Goal: Task Accomplishment & Management: Complete application form

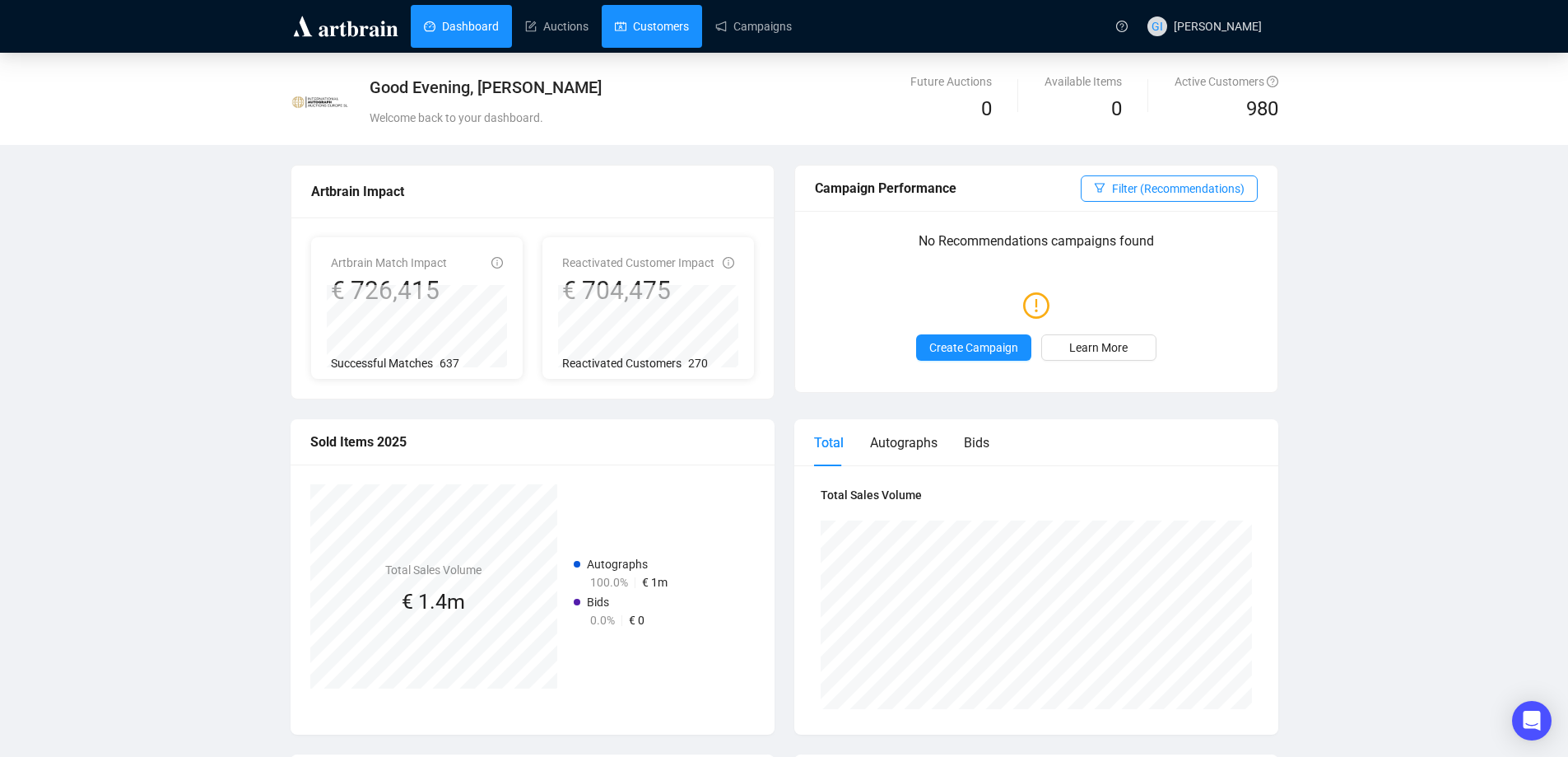
click at [646, 28] on link "Customers" at bounding box center [652, 26] width 74 height 43
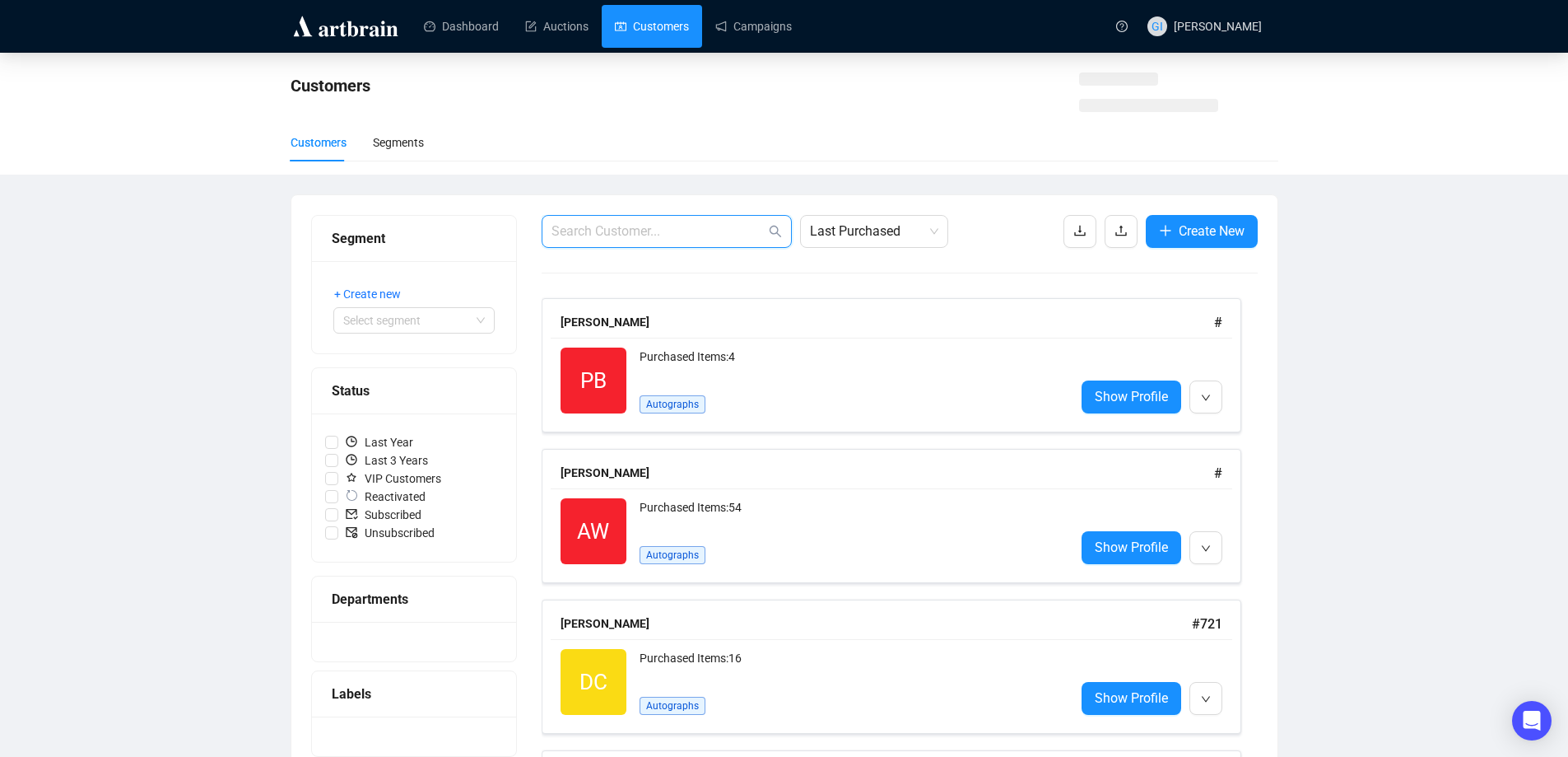
click at [667, 236] on input "text" at bounding box center [658, 231] width 214 height 20
paste input "[PERSON_NAME] <[EMAIL_ADDRESS][DOMAIN_NAME]>"
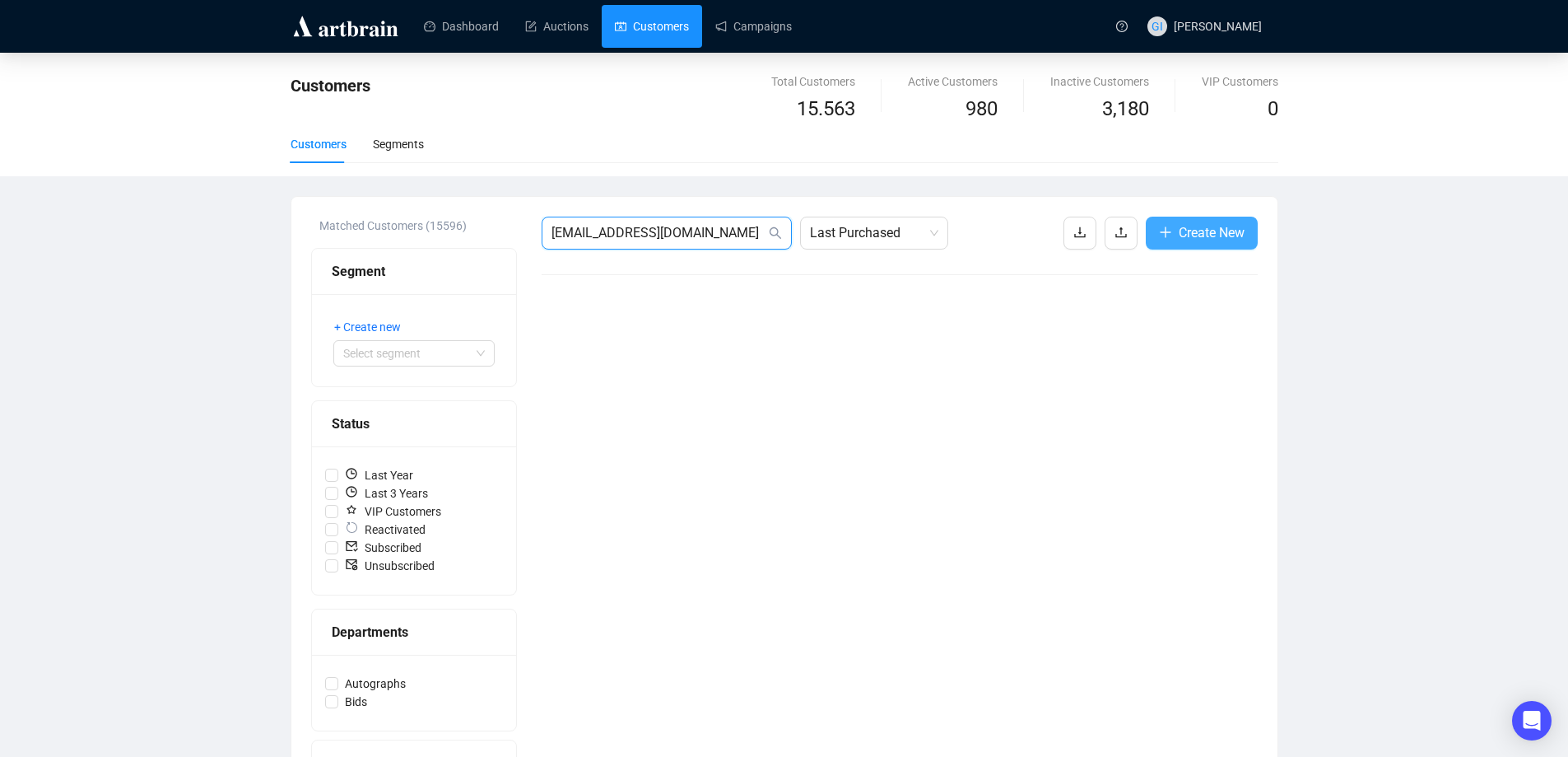
type input "[EMAIL_ADDRESS][DOMAIN_NAME]"
click at [1180, 245] on button "Create New" at bounding box center [1202, 232] width 112 height 33
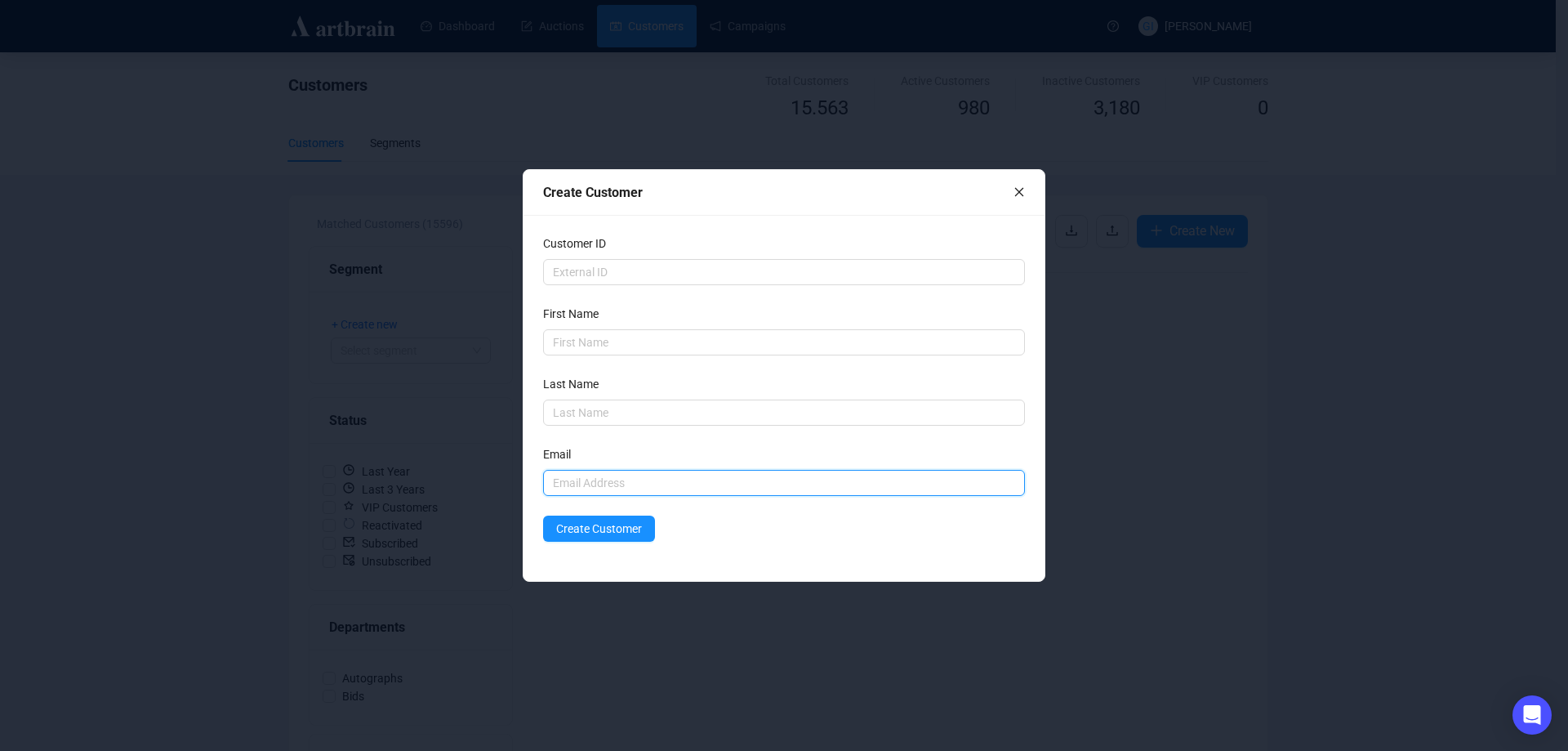
click at [588, 477] on input "text" at bounding box center [784, 482] width 482 height 26
paste input "[PERSON_NAME] <[EMAIL_ADDRESS][DOMAIN_NAME]>"
click at [630, 479] on input "[PERSON_NAME] <[EMAIL_ADDRESS][DOMAIN_NAME]" at bounding box center [784, 482] width 482 height 26
type input "[EMAIL_ADDRESS][DOMAIN_NAME]"
click at [599, 334] on input "text" at bounding box center [784, 342] width 482 height 26
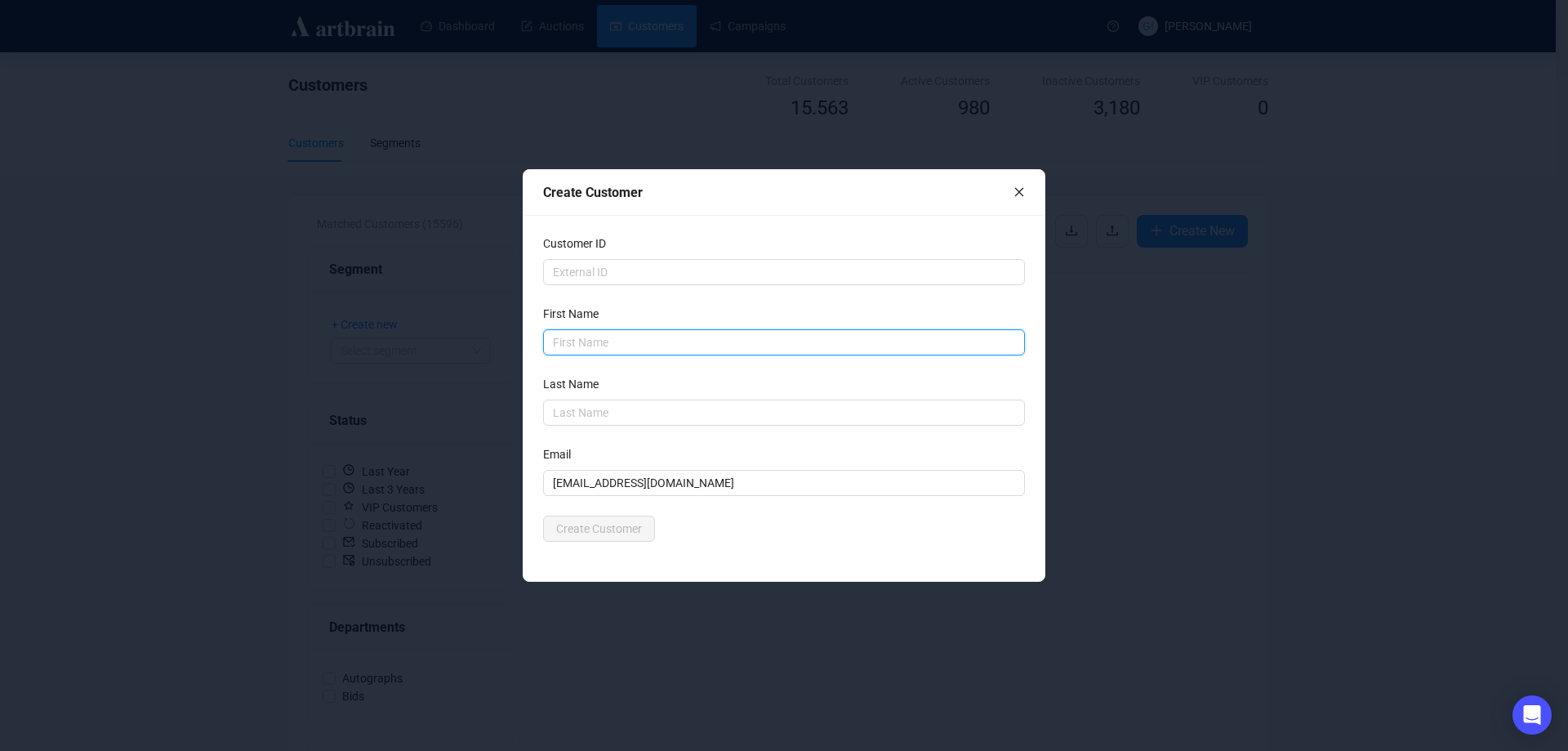
paste input "[PERSON_NAME]"
drag, startPoint x: 678, startPoint y: 346, endPoint x: 577, endPoint y: 353, distance: 101.2
click at [577, 353] on input "[PERSON_NAME]" at bounding box center [784, 342] width 482 height 26
type input "Cliff"
click at [587, 411] on input "text" at bounding box center [784, 412] width 482 height 26
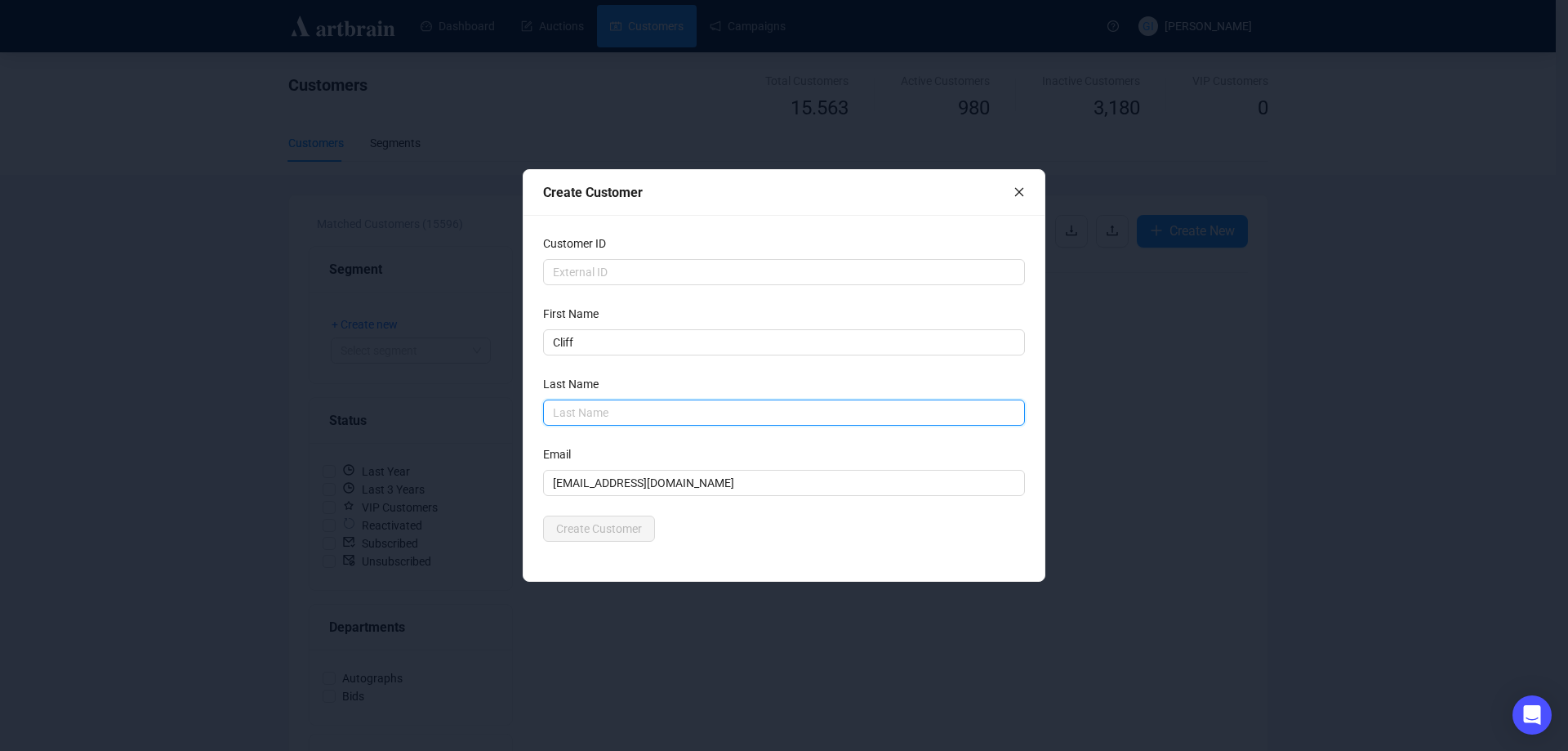
paste input "[PERSON_NAME]"
type input "[PERSON_NAME]"
click at [833, 461] on div "Email" at bounding box center [784, 457] width 482 height 24
click at [642, 526] on button "Create Customer" at bounding box center [599, 528] width 112 height 26
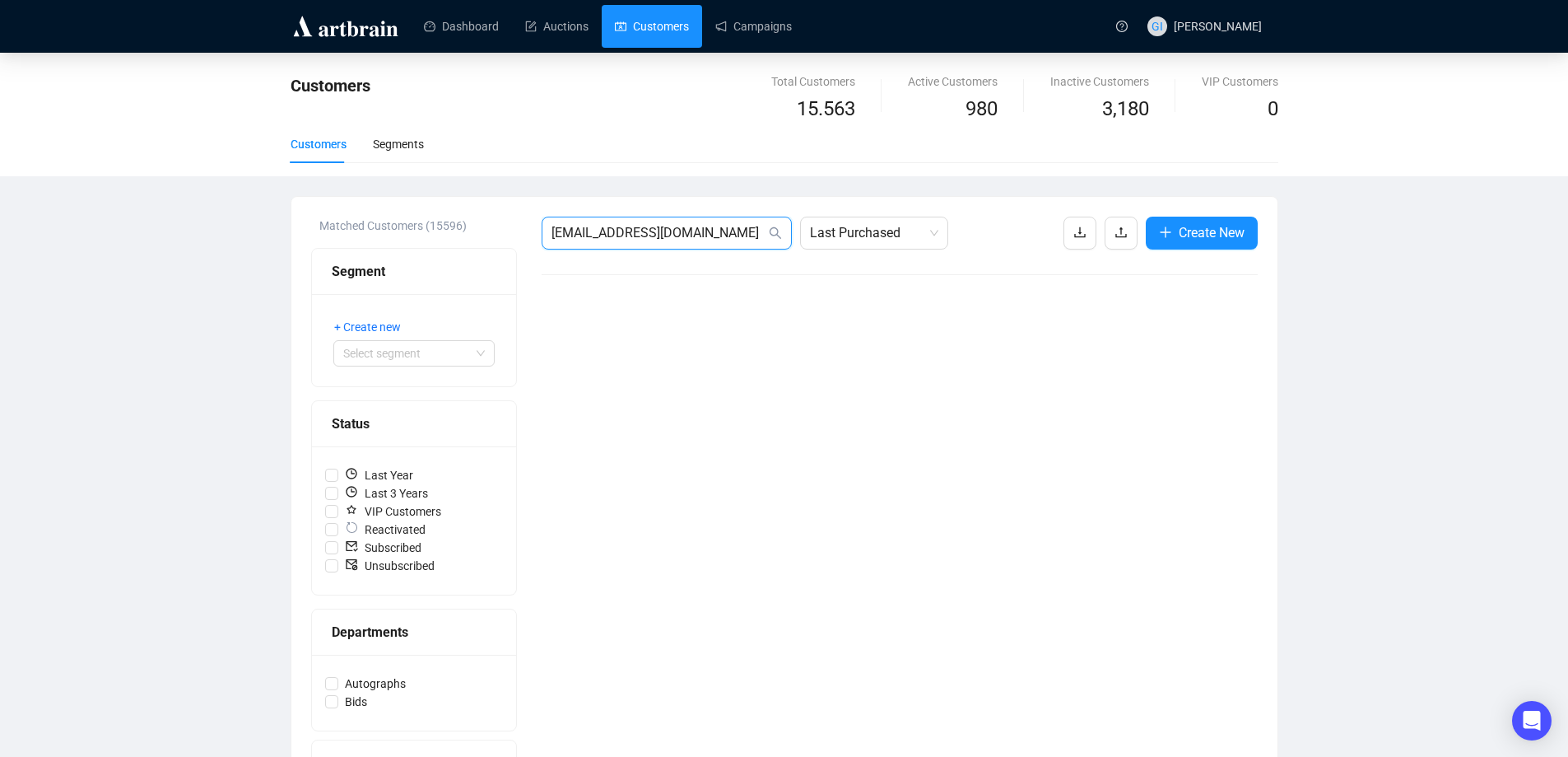
click at [747, 235] on input "[EMAIL_ADDRESS][DOMAIN_NAME]" at bounding box center [658, 233] width 214 height 20
type input "[EMAIL_ADDRESS][DOMAIN_NAME]"
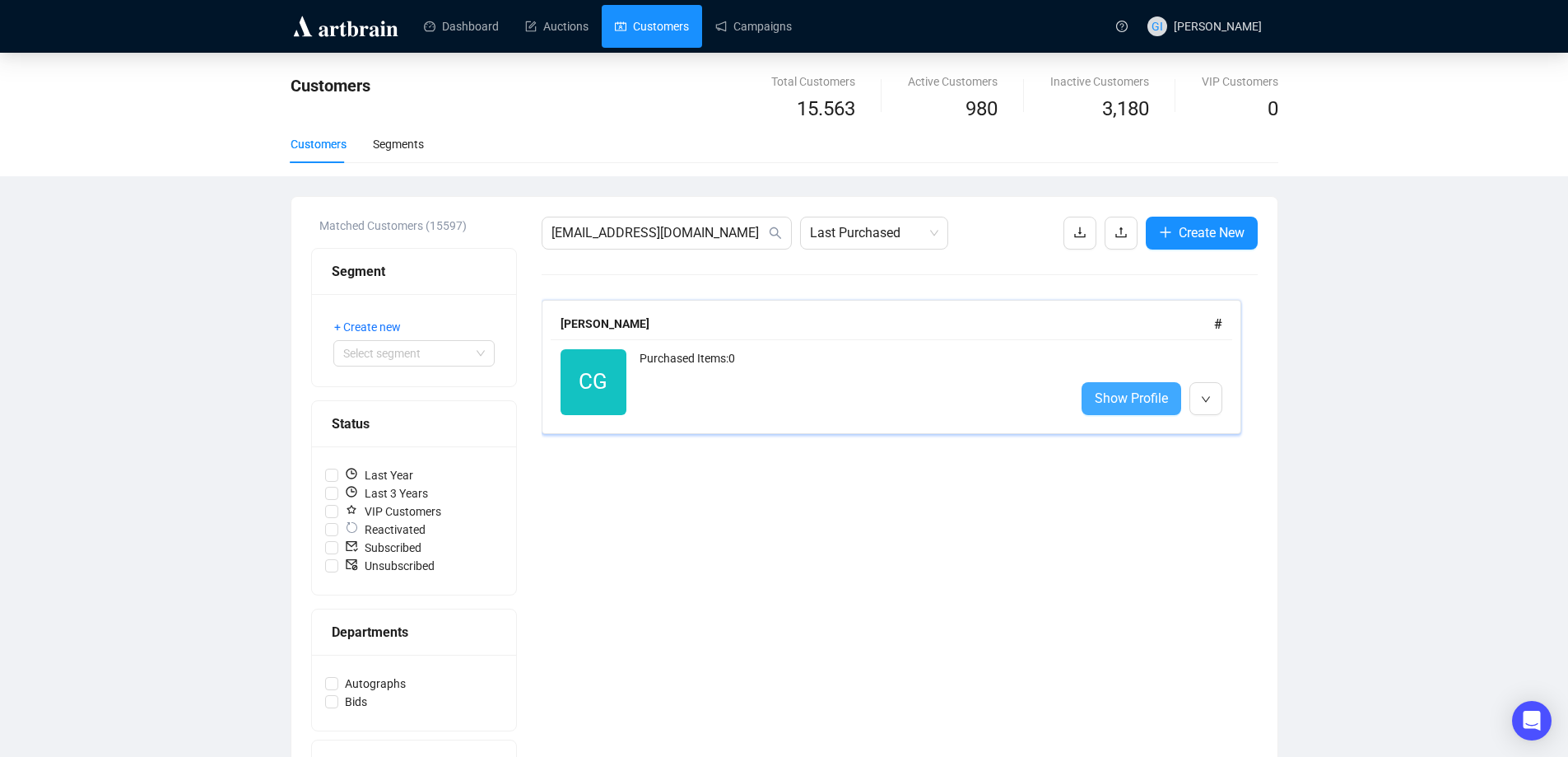
click at [1128, 399] on span "Show Profile" at bounding box center [1131, 398] width 73 height 21
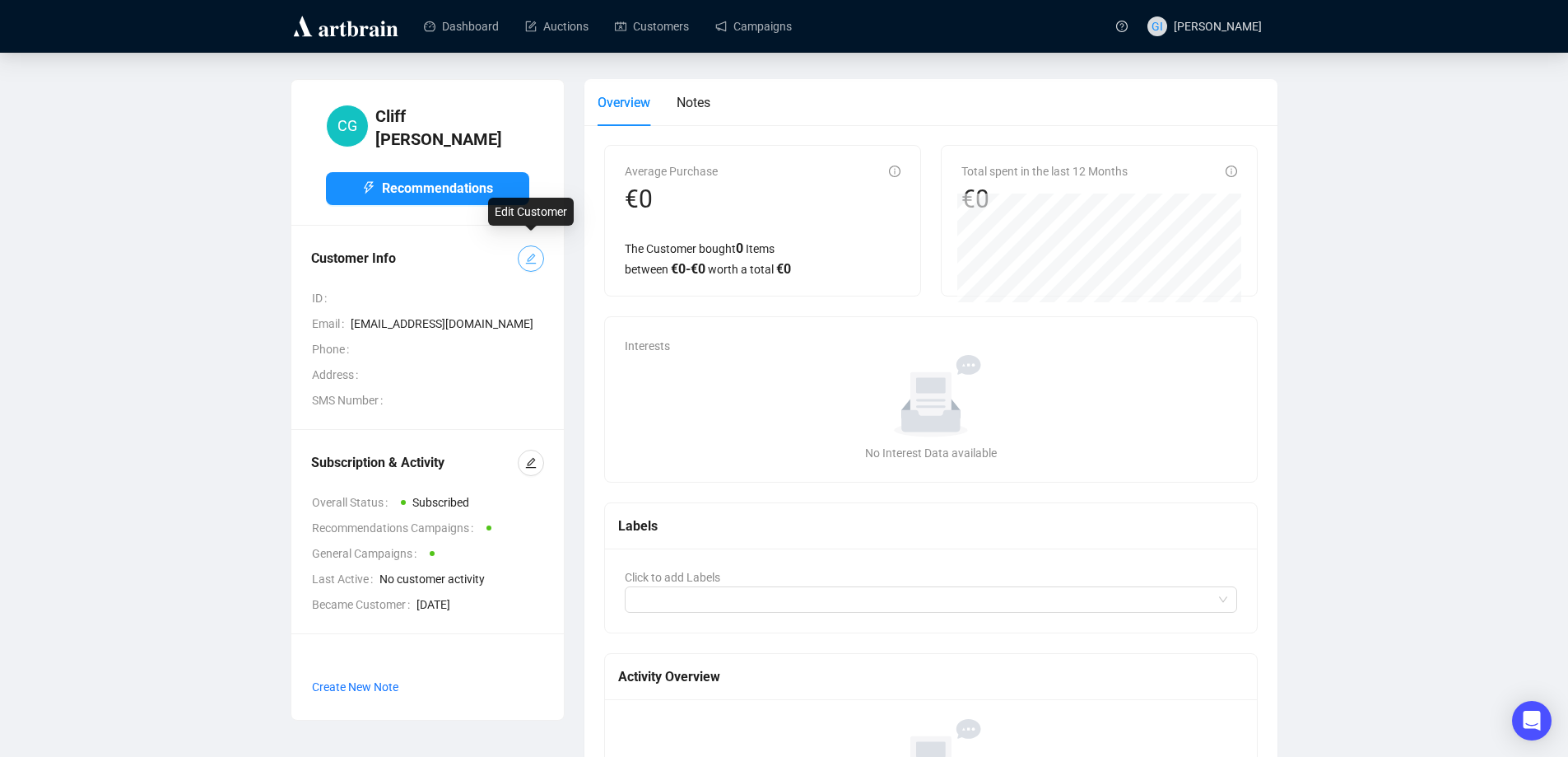
click at [526, 253] on icon "edit" at bounding box center [531, 259] width 12 height 12
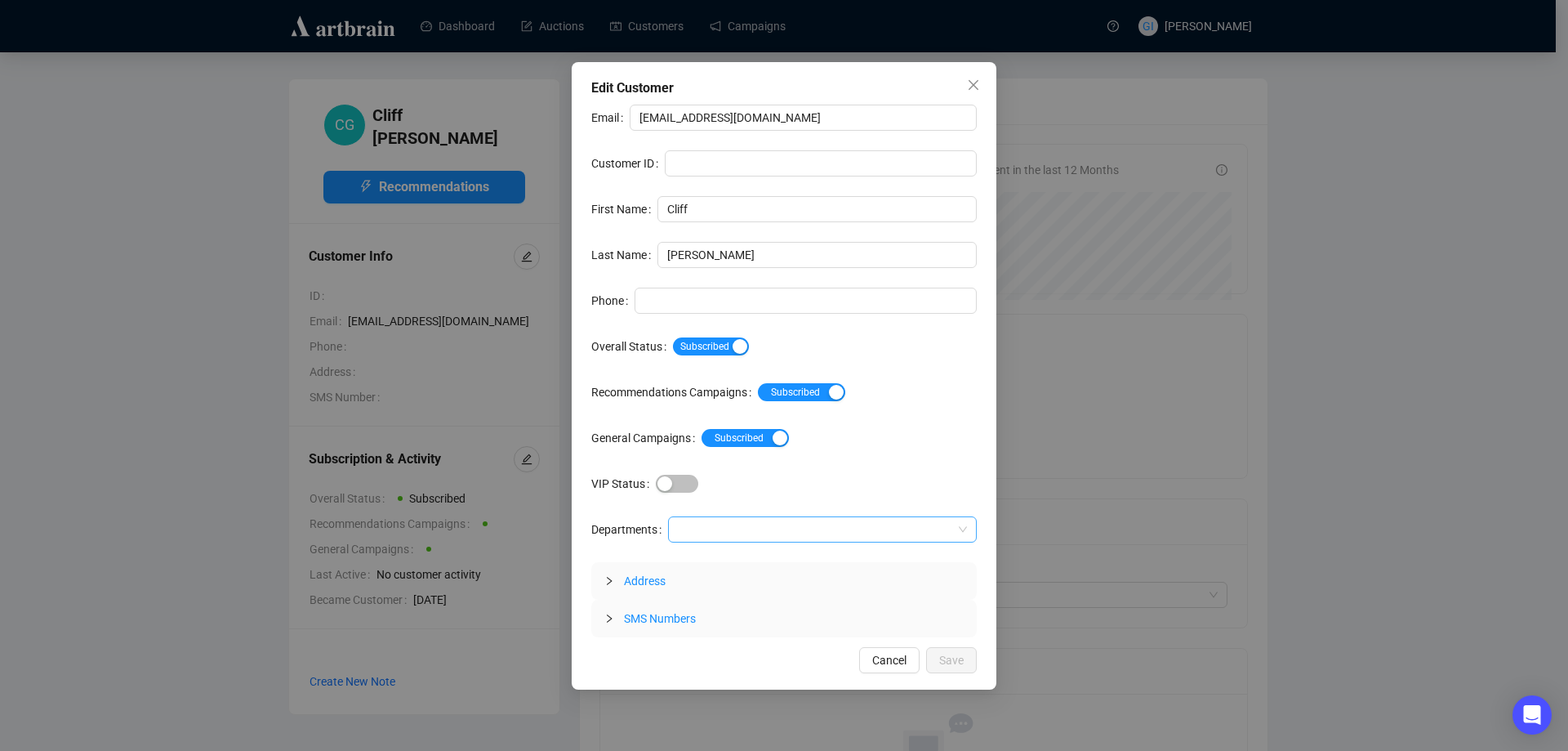
click at [752, 533] on div at bounding box center [813, 530] width 285 height 23
click at [747, 561] on div "Autographs" at bounding box center [821, 562] width 284 height 18
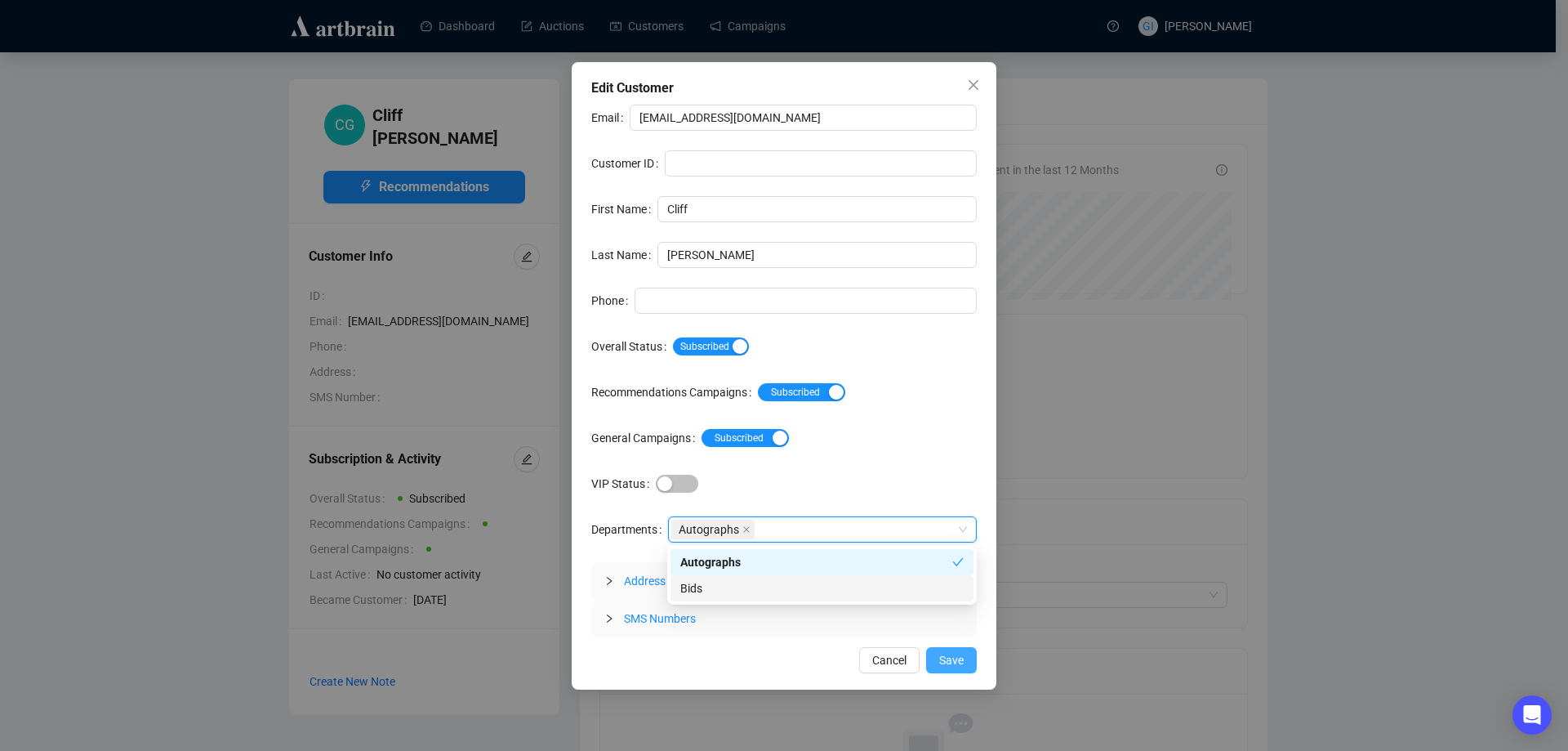
click at [973, 661] on button "Save" at bounding box center [951, 660] width 51 height 26
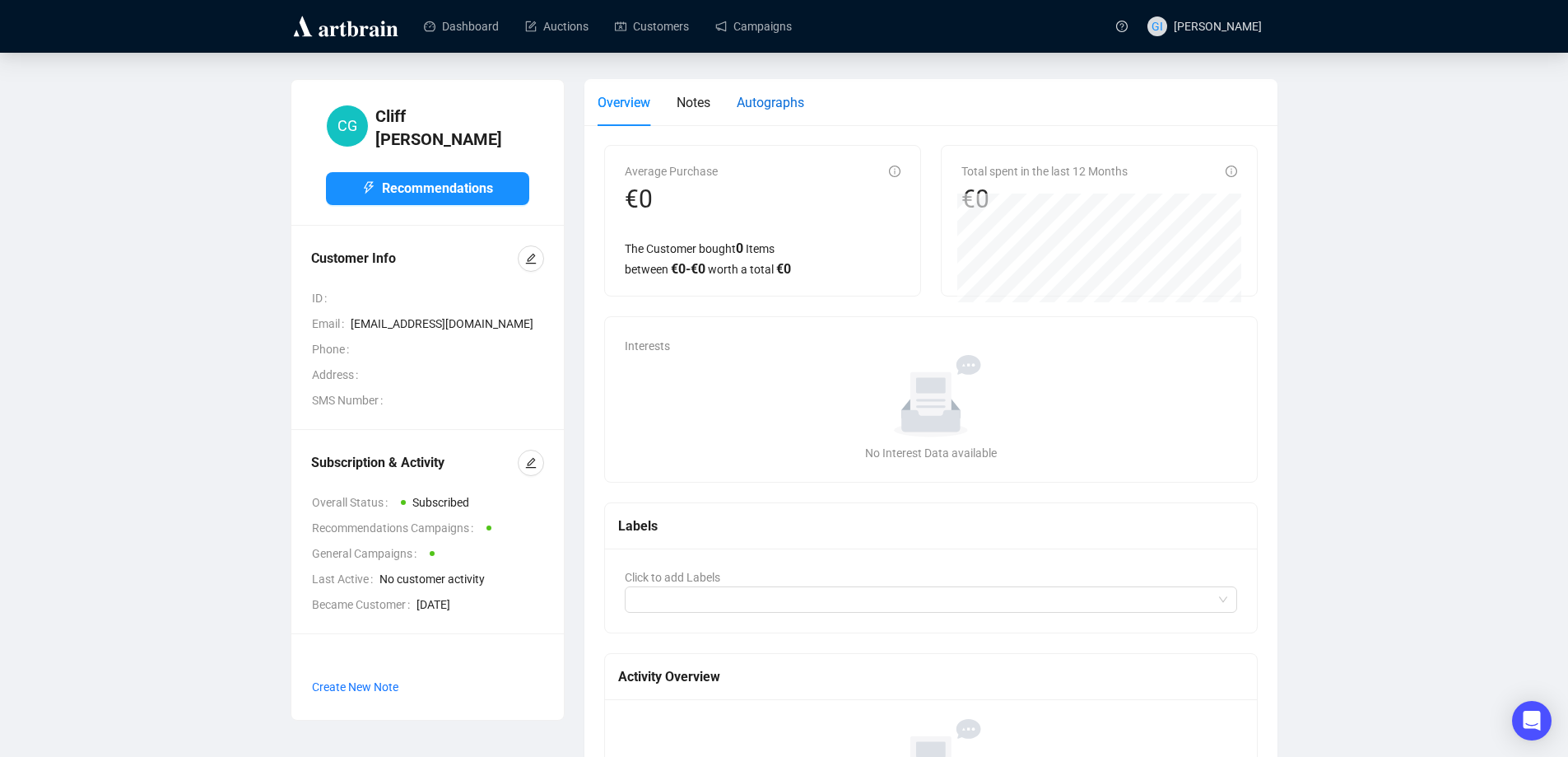
click at [782, 102] on span "Autographs" at bounding box center [770, 102] width 68 height 16
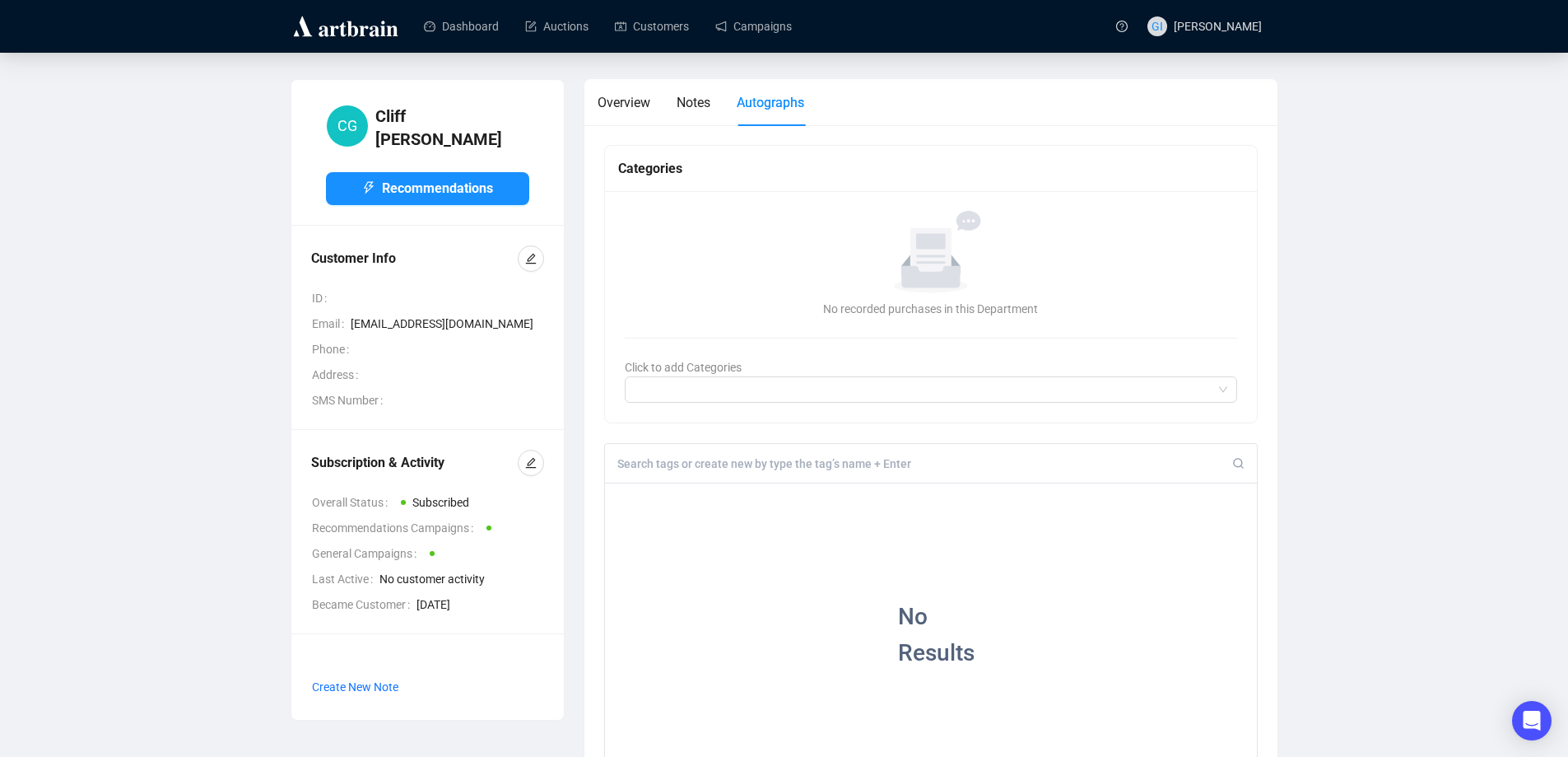
click at [714, 457] on input at bounding box center [925, 464] width 616 height 15
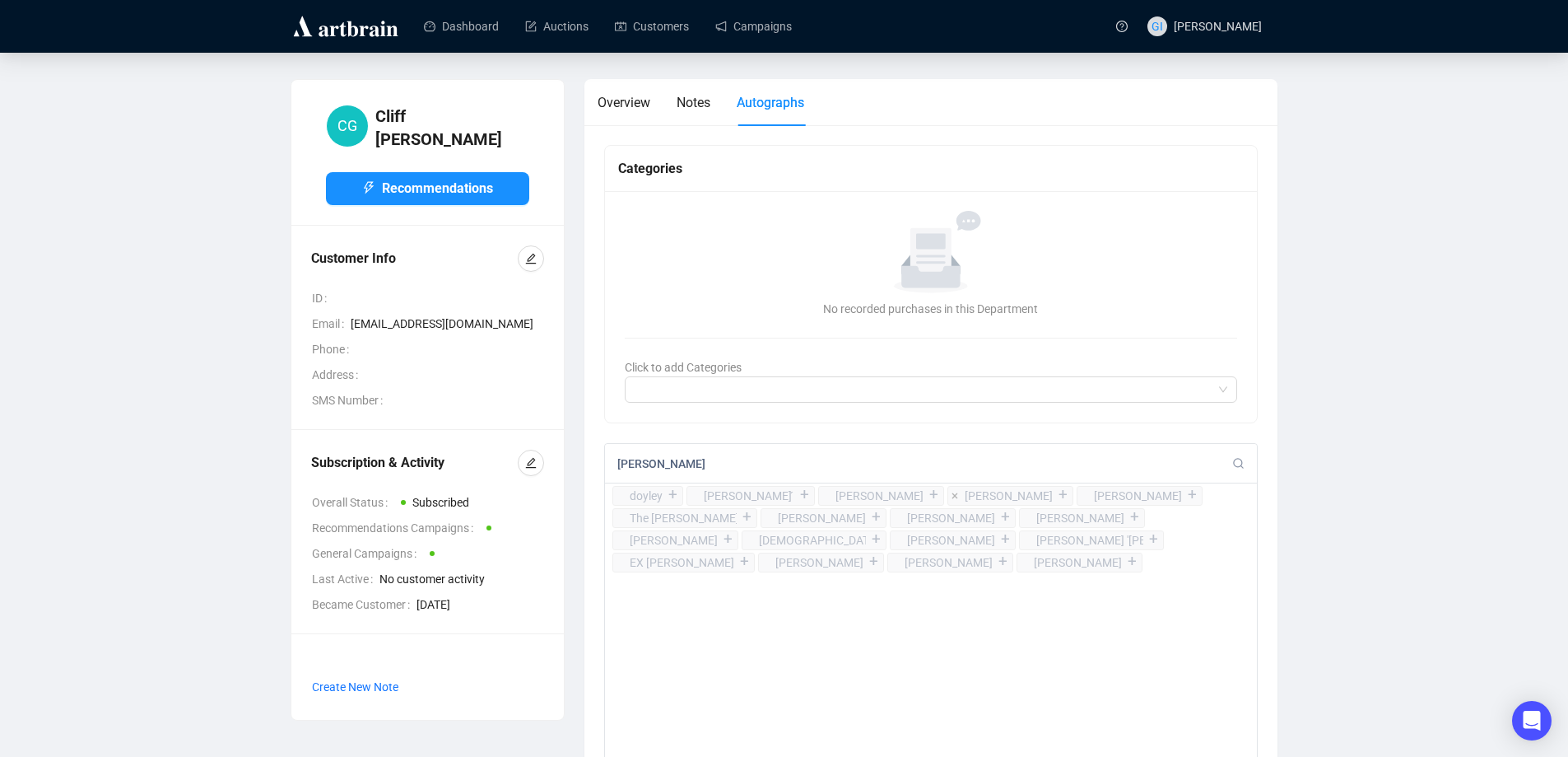
type input "[PERSON_NAME]"
click at [1054, 495] on div "+" at bounding box center [1063, 495] width 18 height 17
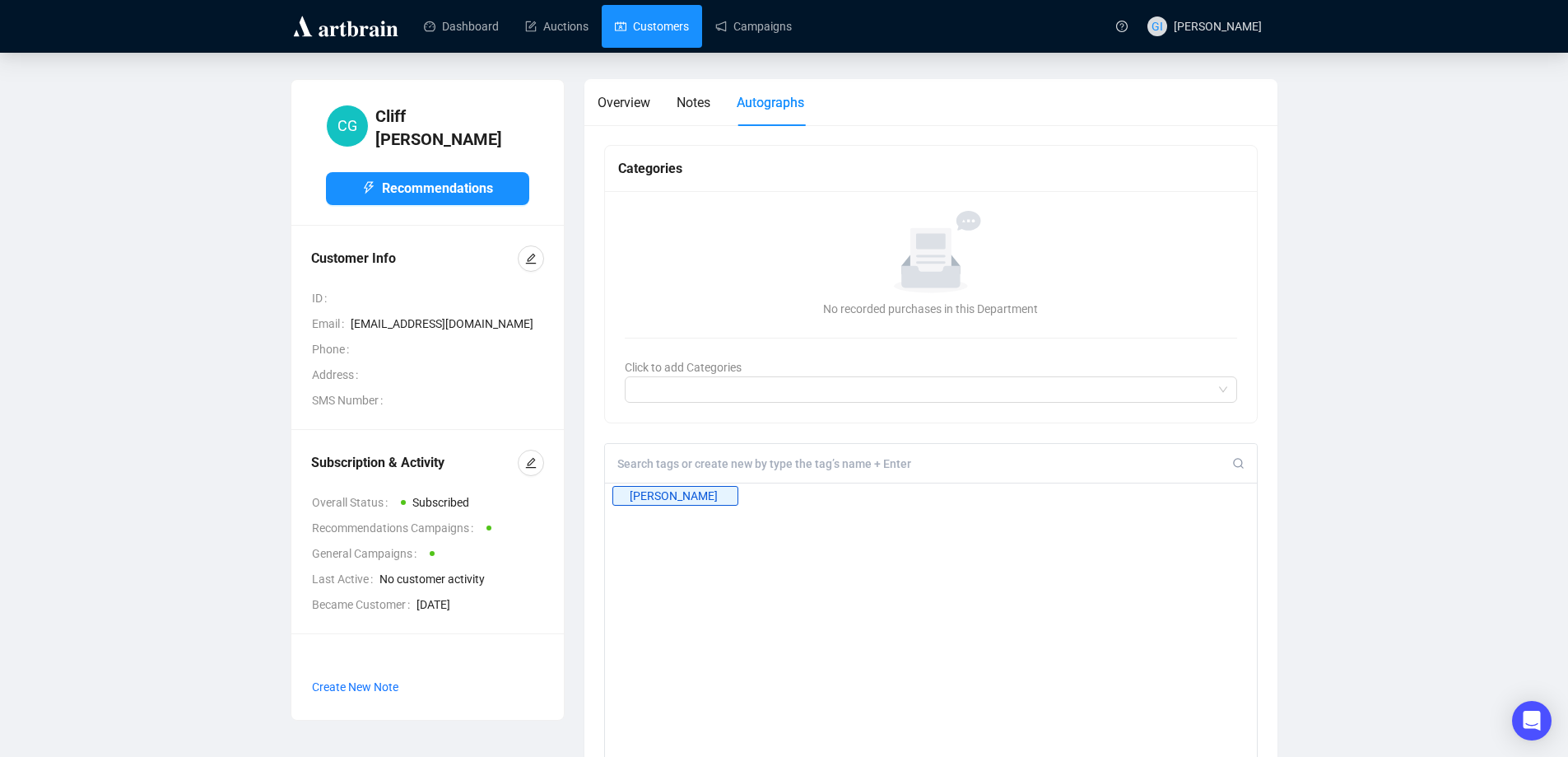
click at [642, 40] on link "Customers" at bounding box center [652, 26] width 74 height 43
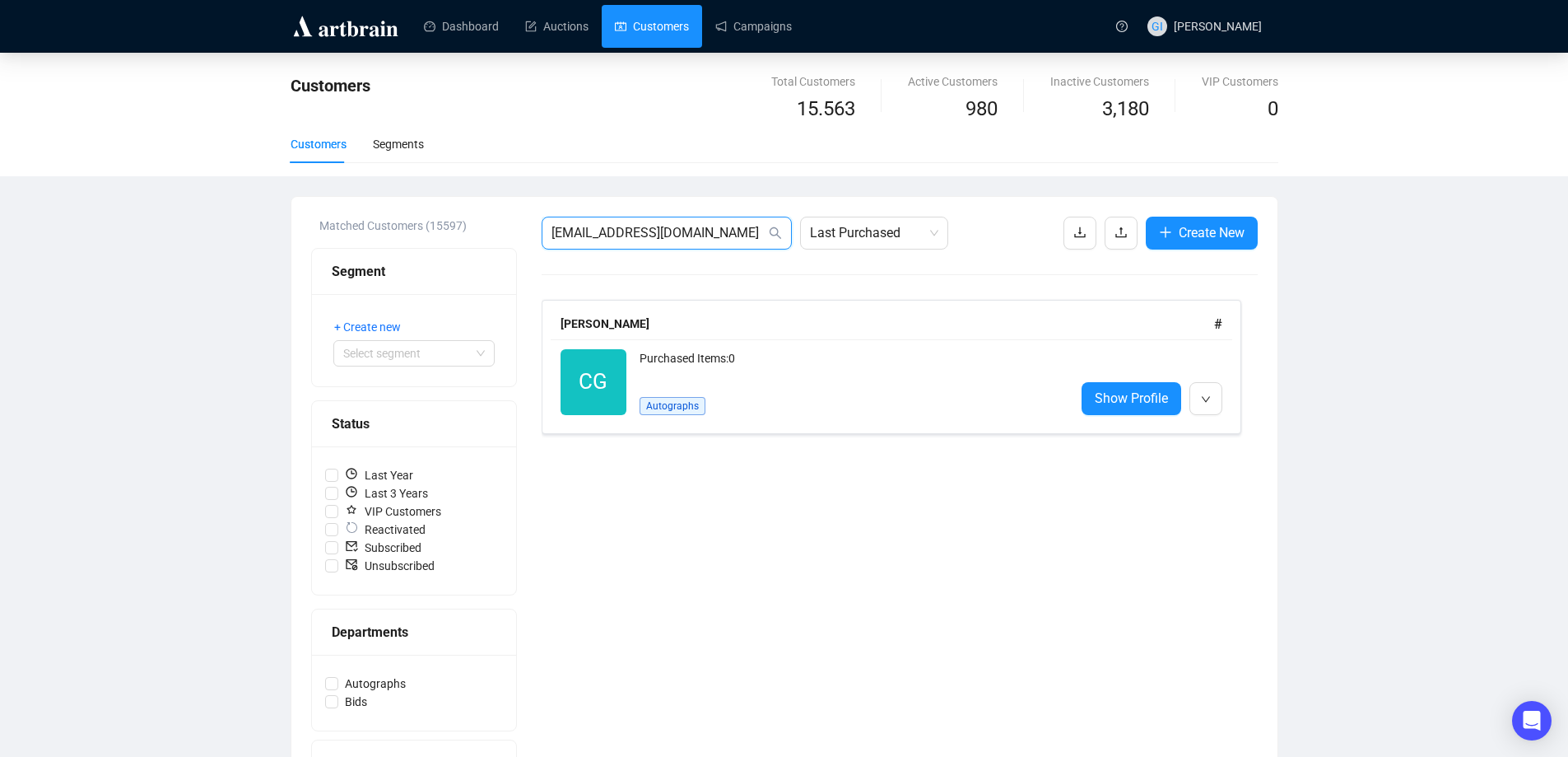
click at [638, 236] on input "[EMAIL_ADDRESS][DOMAIN_NAME]" at bounding box center [658, 233] width 214 height 20
